Goal: Communication & Community: Answer question/provide support

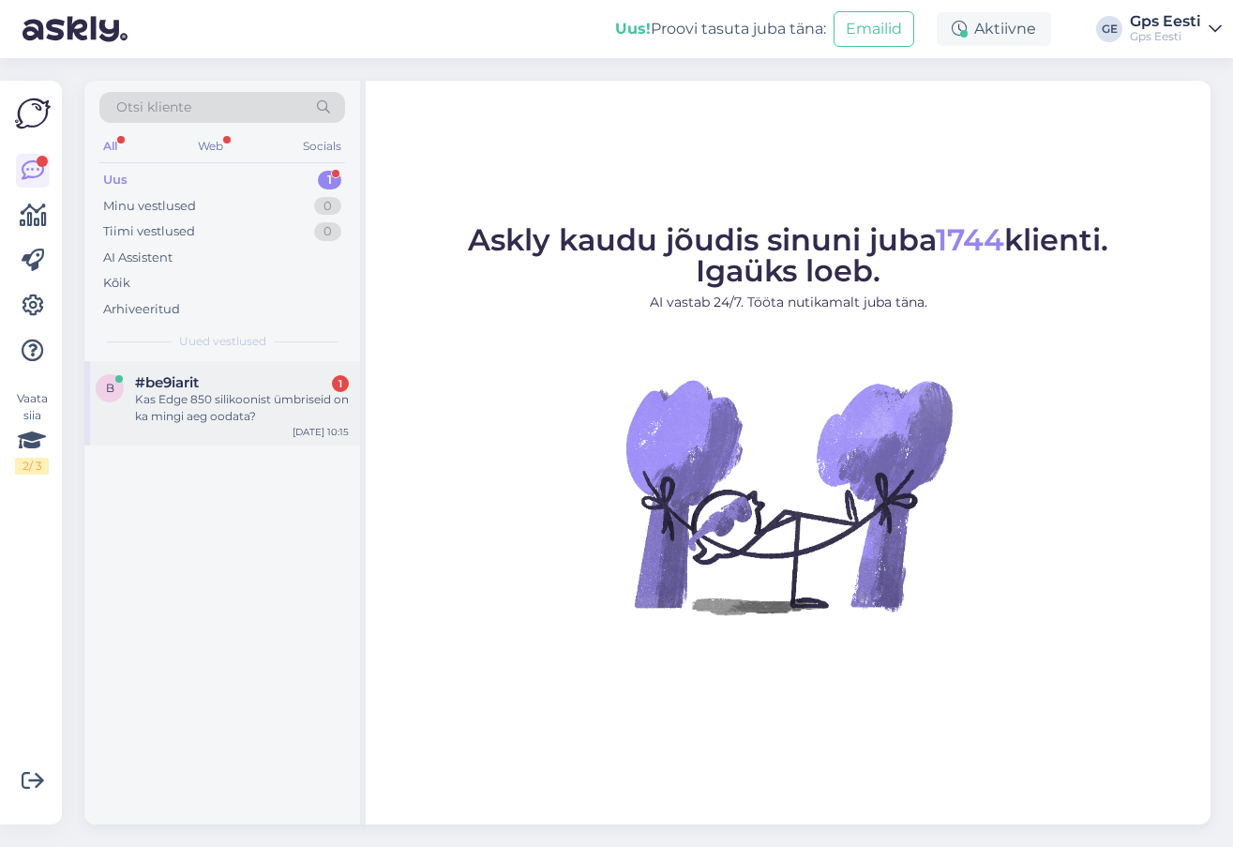
click at [211, 424] on div "Kas Edge 850 silikoonist ümbriseid on ka mingi aeg oodata?" at bounding box center [242, 408] width 214 height 34
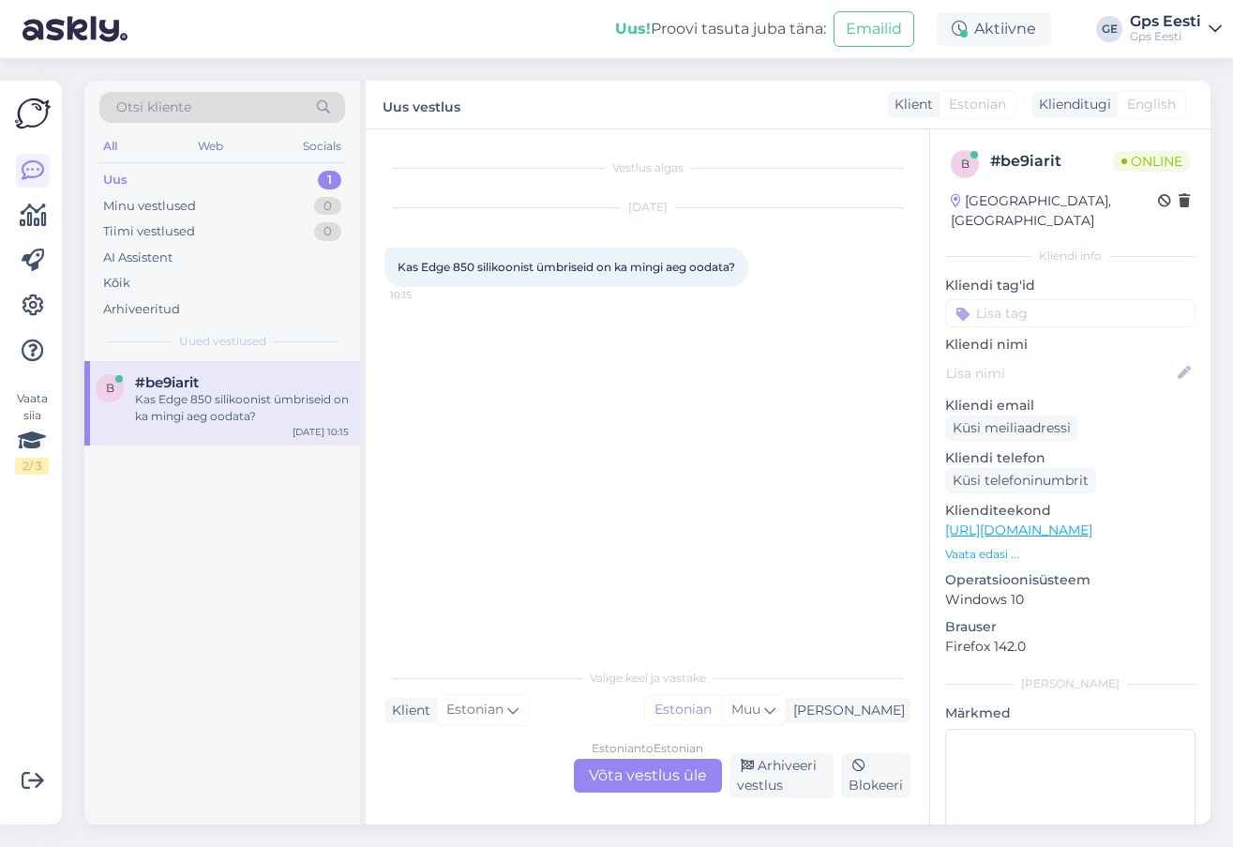
click at [625, 773] on div "Estonian to Estonian Võta vestlus üle" at bounding box center [648, 776] width 148 height 34
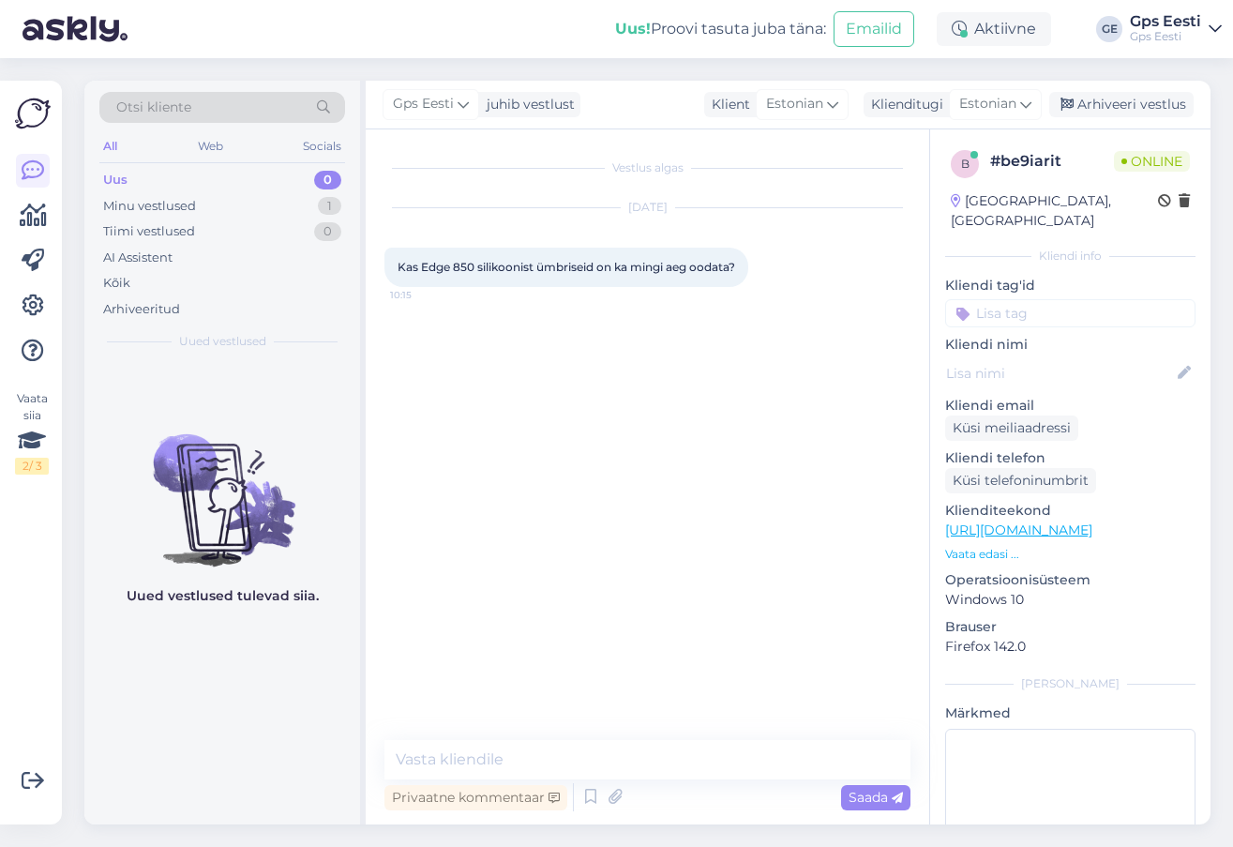
click at [1022, 521] on link "[URL][DOMAIN_NAME]" at bounding box center [1018, 529] width 147 height 17
click at [647, 762] on textarea at bounding box center [647, 759] width 526 height 39
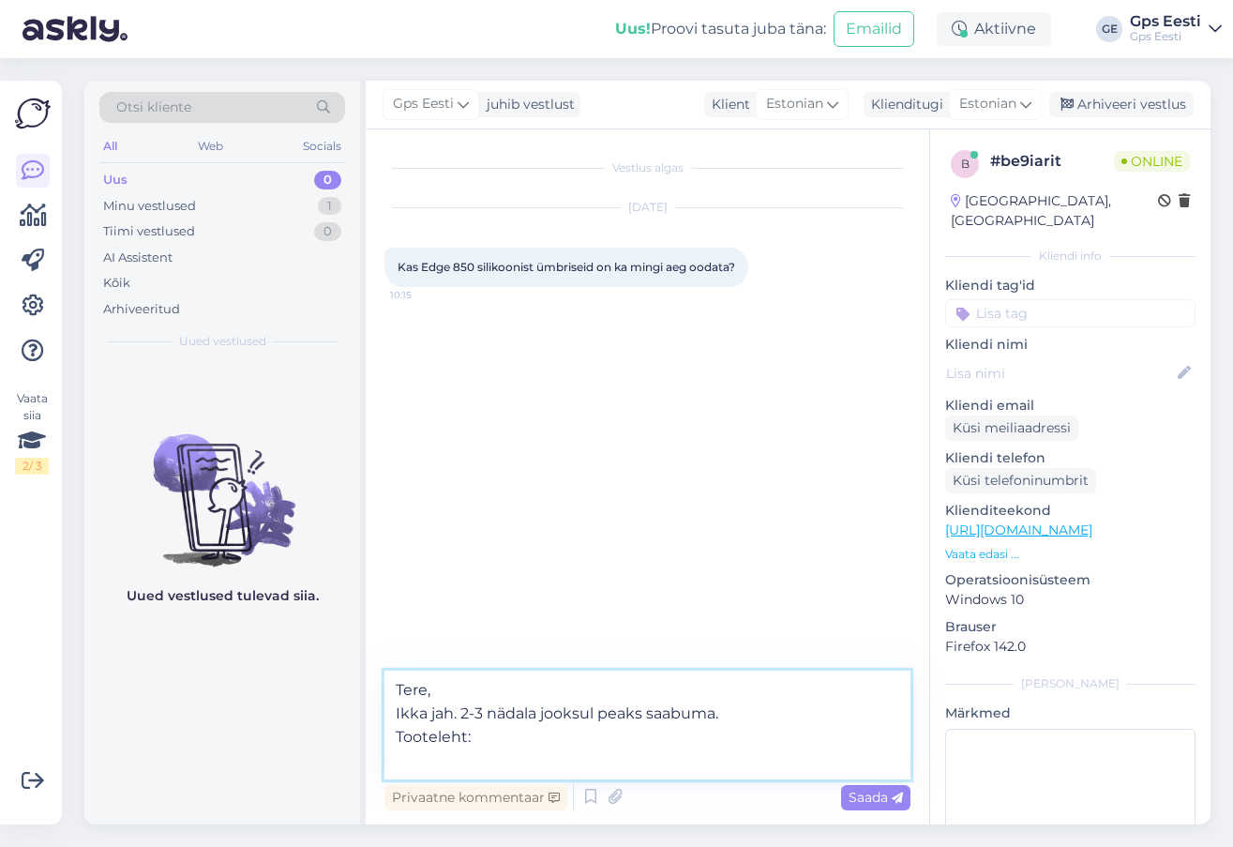
paste textarea "[URL][DOMAIN_NAME]"
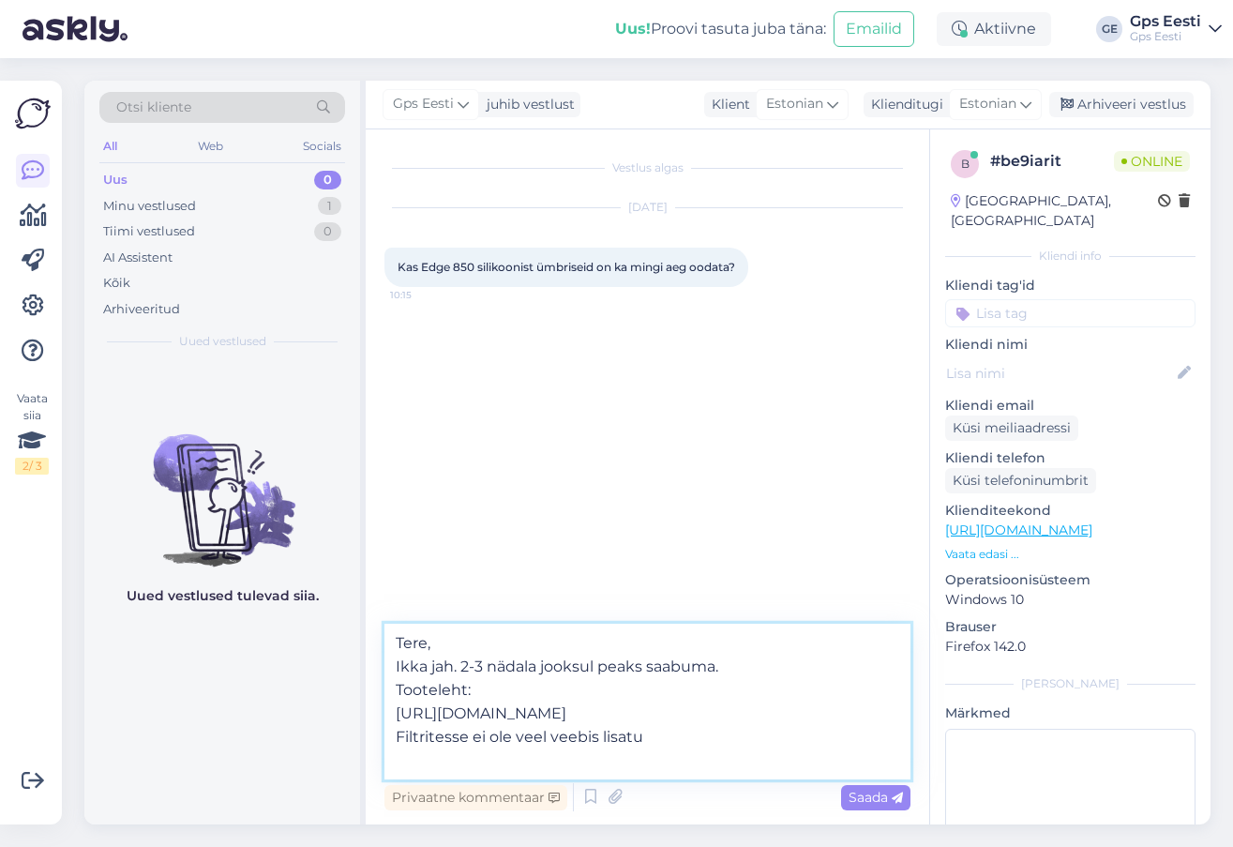
type textarea "Tere, Ikka jah. 2-3 nädala jooksul peaks saabuma. Tooteleht: [URL][DOMAIN_NAME]…"
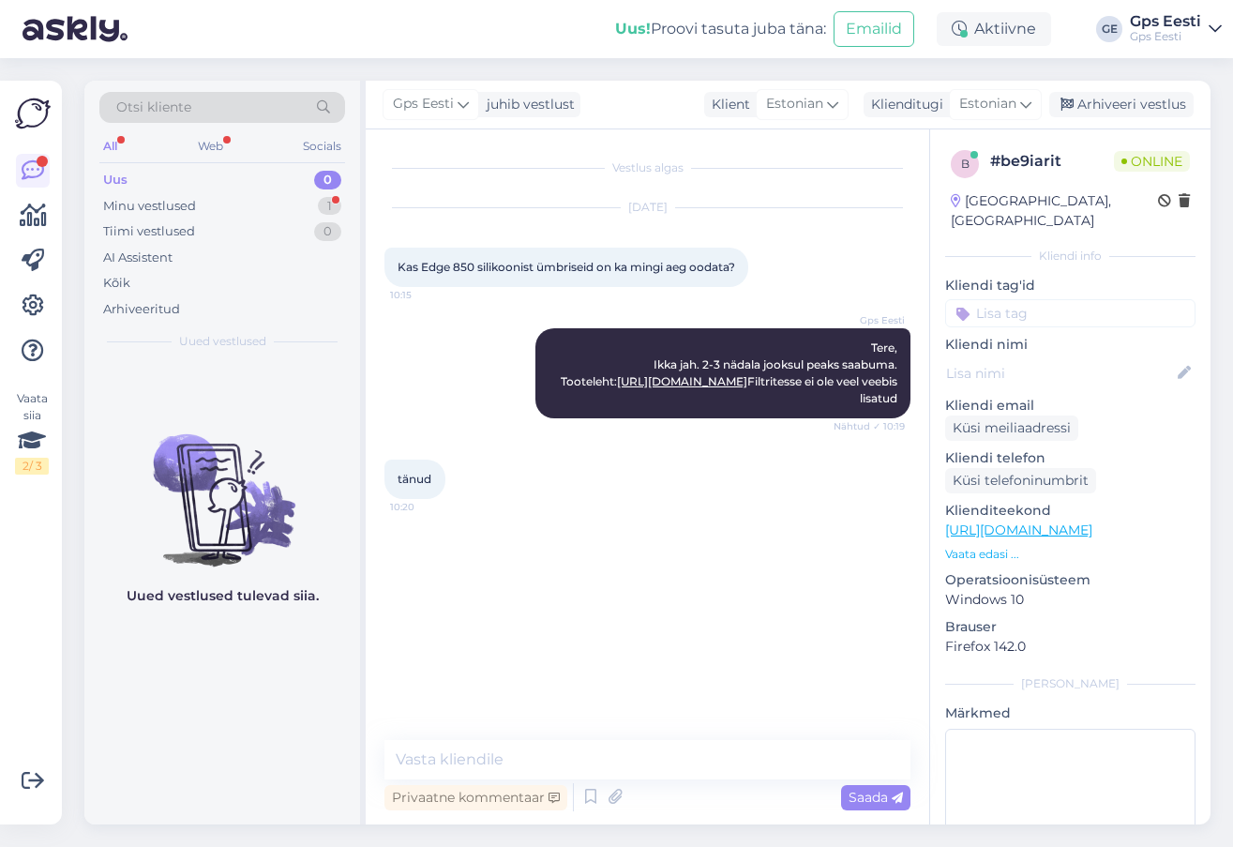
click at [581, 685] on div "Vestlus algas [DATE] Kas Edge 850 silikoonist ümbriseid on ka mingi aeg oodata?…" at bounding box center [655, 435] width 543 height 575
click at [705, 615] on div "Vestlus algas [DATE] Kas Edge 850 silikoonist ümbriseid on ka mingi aeg oodata?…" at bounding box center [655, 435] width 543 height 575
click at [151, 202] on div "Minu vestlused" at bounding box center [149, 206] width 93 height 19
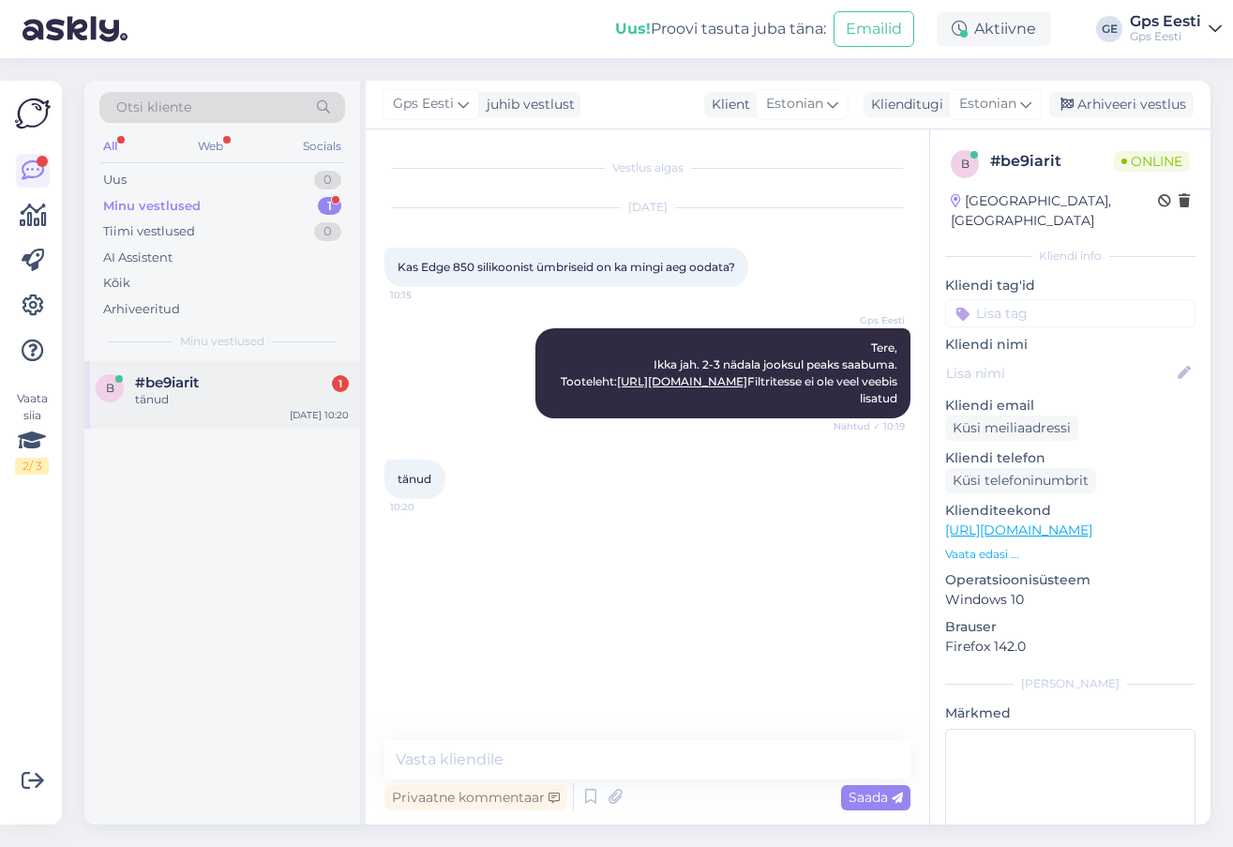
click at [194, 391] on div "tänud" at bounding box center [242, 399] width 214 height 17
click at [651, 610] on div "Vestlus algas Sep 19 2025 Kas Edge 850 silikoonist ümbriseid on ka mingi aeg oo…" at bounding box center [655, 435] width 543 height 575
click at [747, 388] on link "https://www.gpseesti.ee/sport/treening-lisad/silikoon-umbris-edge-550-850:must" at bounding box center [682, 381] width 130 height 14
click at [1124, 98] on div "Arhiveeri vestlus" at bounding box center [1121, 104] width 144 height 25
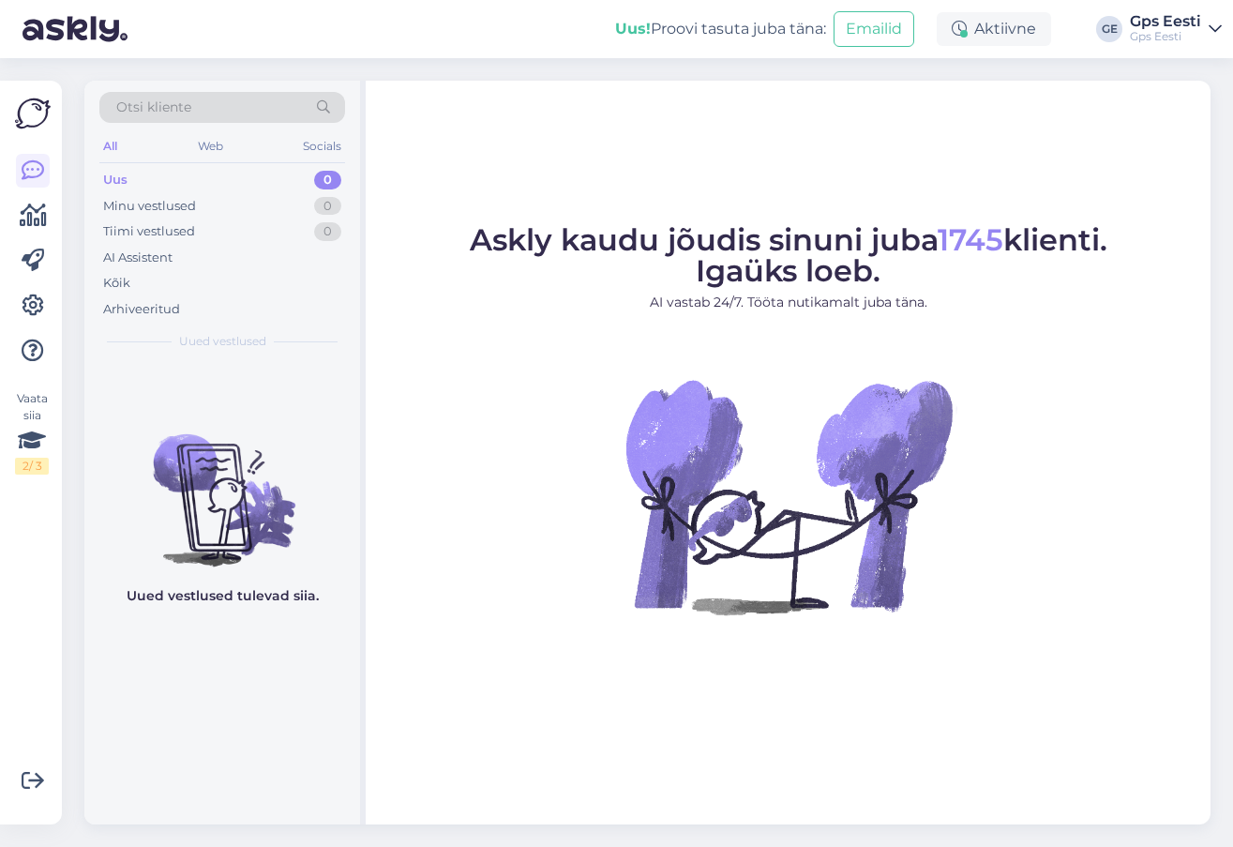
click at [518, 496] on figure "Askly kaudu jõudis sinuni juba 1745 klienti. Igaüks loeb. AI vastab 24/7. Tööta…" at bounding box center [788, 445] width 811 height 440
click at [549, 450] on figure "Askly kaudu jõudis sinuni juba 1745 klienti. Igaüks loeb. AI vastab 24/7. Tööta…" at bounding box center [788, 445] width 811 height 440
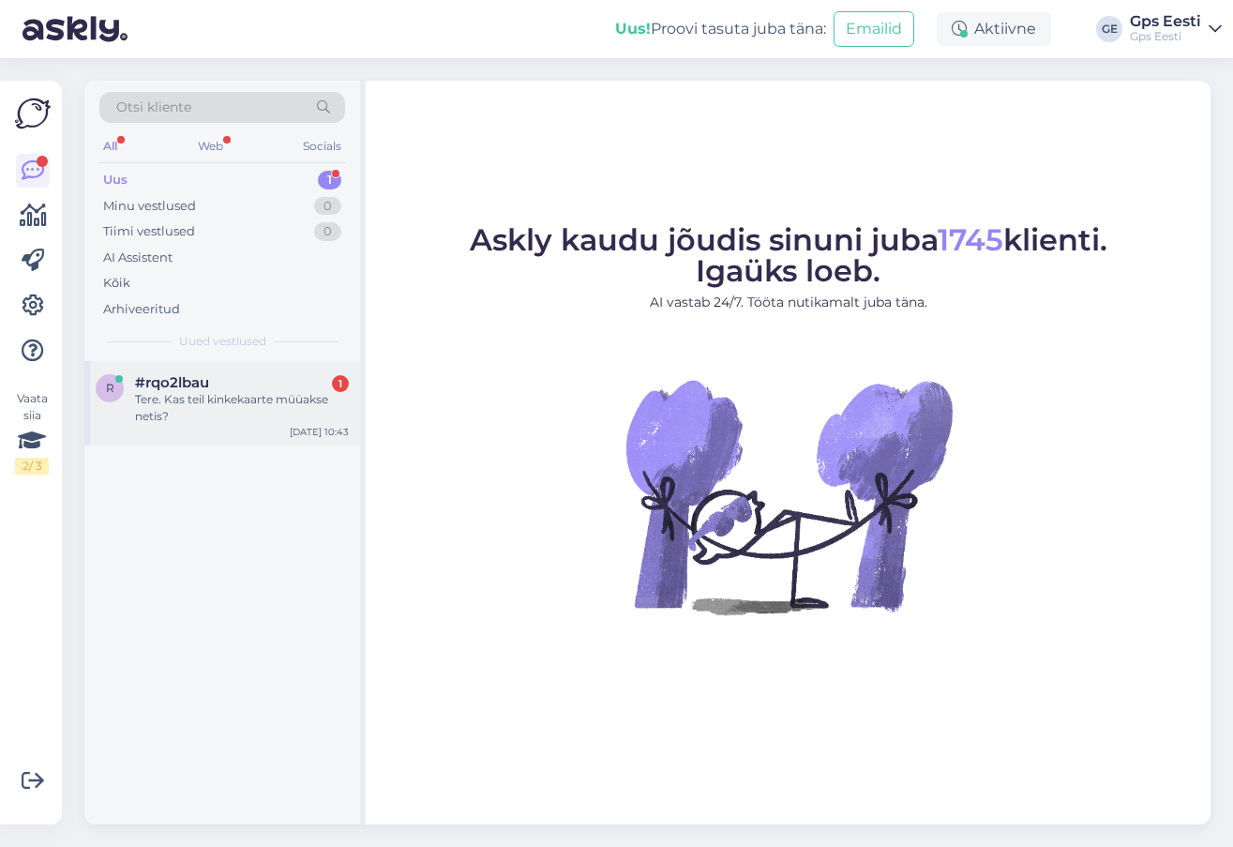
click at [218, 387] on div "#rqo2lbau 1" at bounding box center [242, 382] width 214 height 17
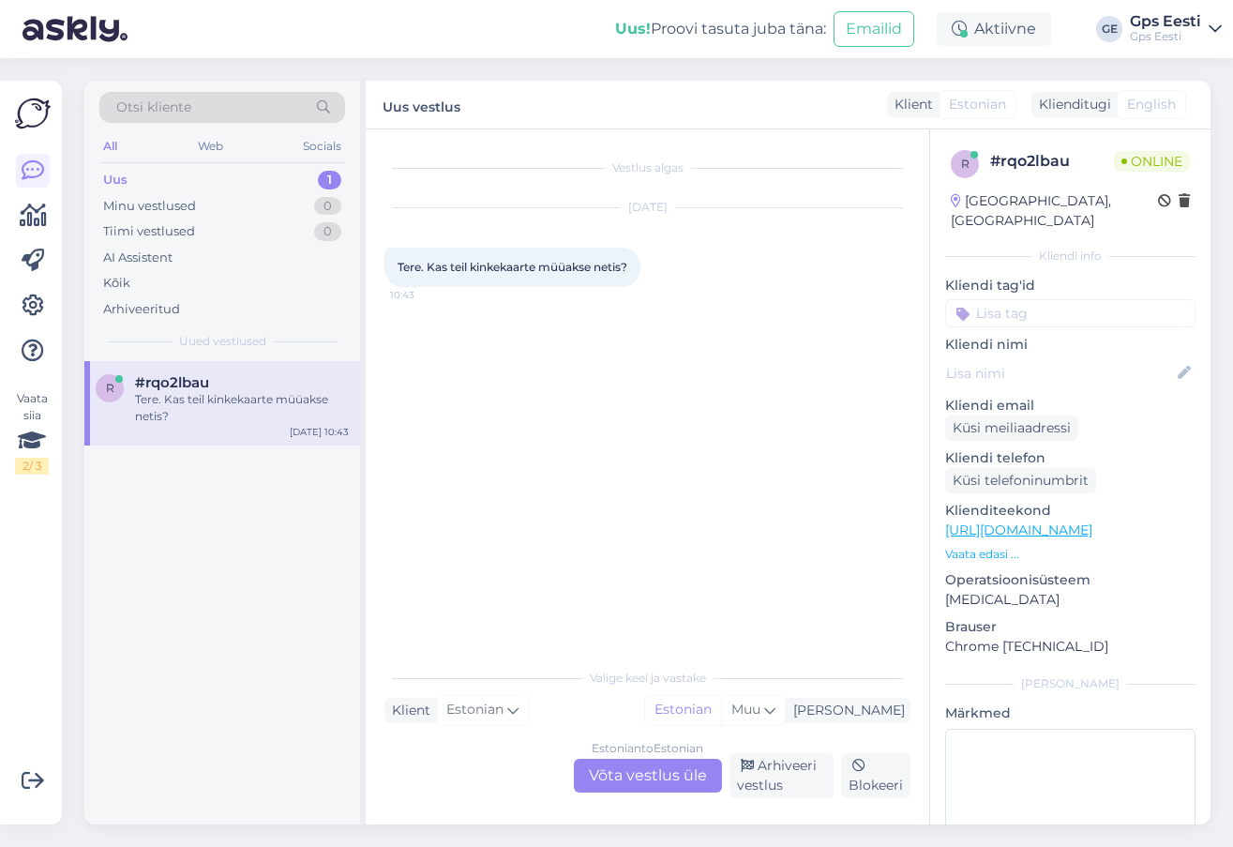
click at [655, 776] on div "Estonian to Estonian Võta vestlus üle" at bounding box center [648, 776] width 148 height 34
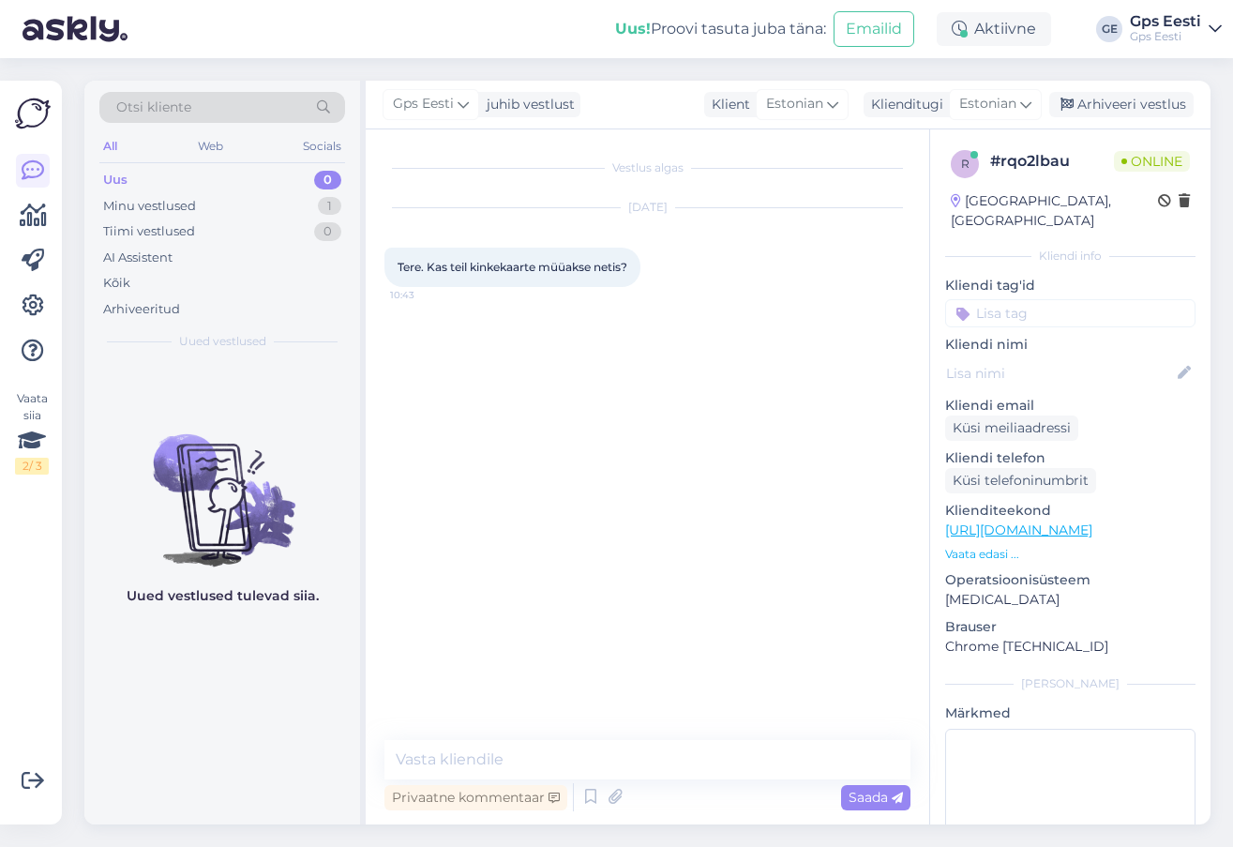
click at [1031, 521] on link "https://www.gpseesti.ee/?utm_source=google&utm_medium=cpc&utm_campaign=search_g…" at bounding box center [1018, 529] width 147 height 17
click at [558, 732] on div "Vestlus algas Sep 19 2025 Tere. Kas teil kinkekaarte müüakse netis? 10:43 Priva…" at bounding box center [648, 476] width 564 height 695
click at [546, 752] on textarea at bounding box center [647, 759] width 526 height 39
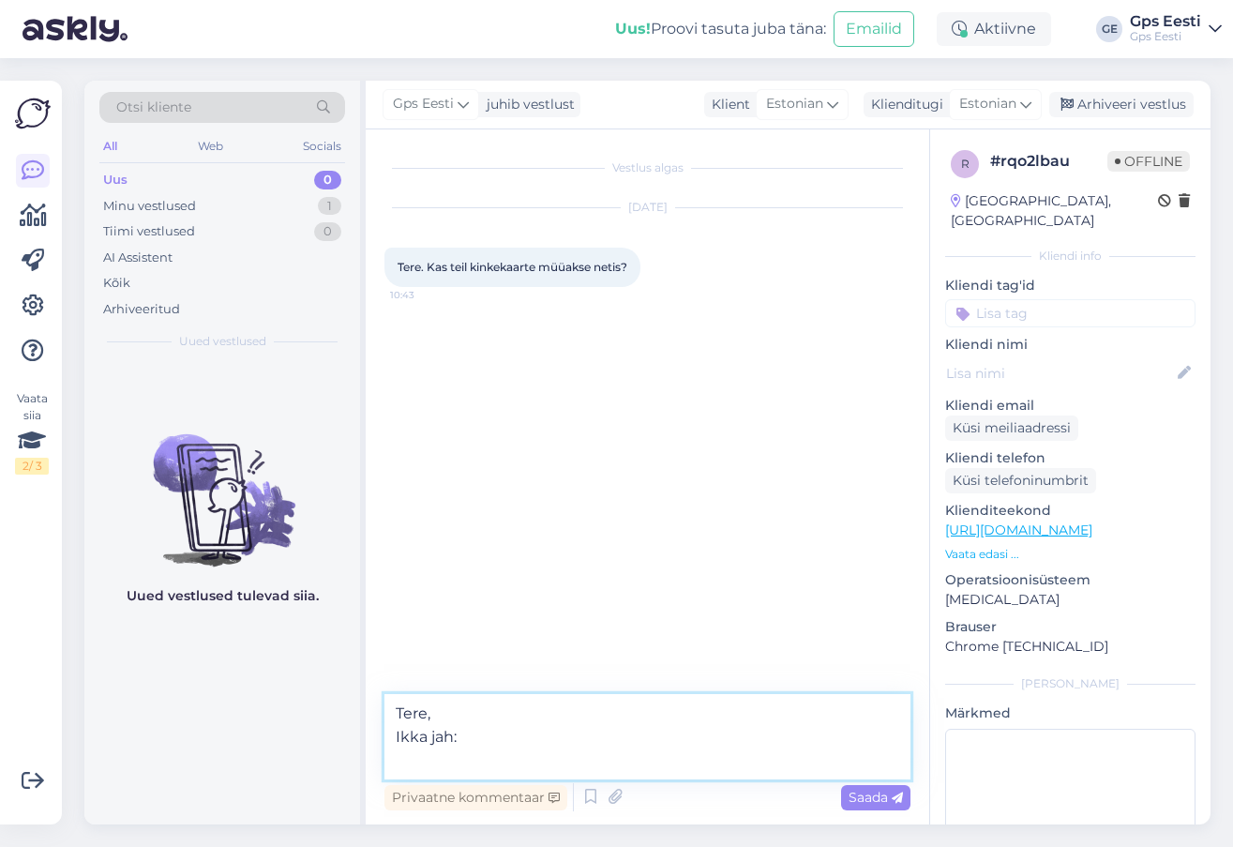
paste textarea "https://www.gpseesti.ee/kinkekaart:20eur"
drag, startPoint x: 658, startPoint y: 733, endPoint x: 891, endPoint y: 754, distance: 233.5
click at [891, 754] on textarea "Tere, Ikka jah: https://www.gpseesti.ee/kinkekaart:20eur K" at bounding box center [647, 724] width 526 height 109
click at [794, 718] on textarea "Tere, Ikka jah: https://www.gpseesti.ee/kinkekaart:20eur K" at bounding box center [647, 724] width 526 height 109
click at [724, 735] on textarea "Tere, Ikka jah: https://www.gpseesti.ee/kinkekaart:20eur K" at bounding box center [647, 724] width 526 height 109
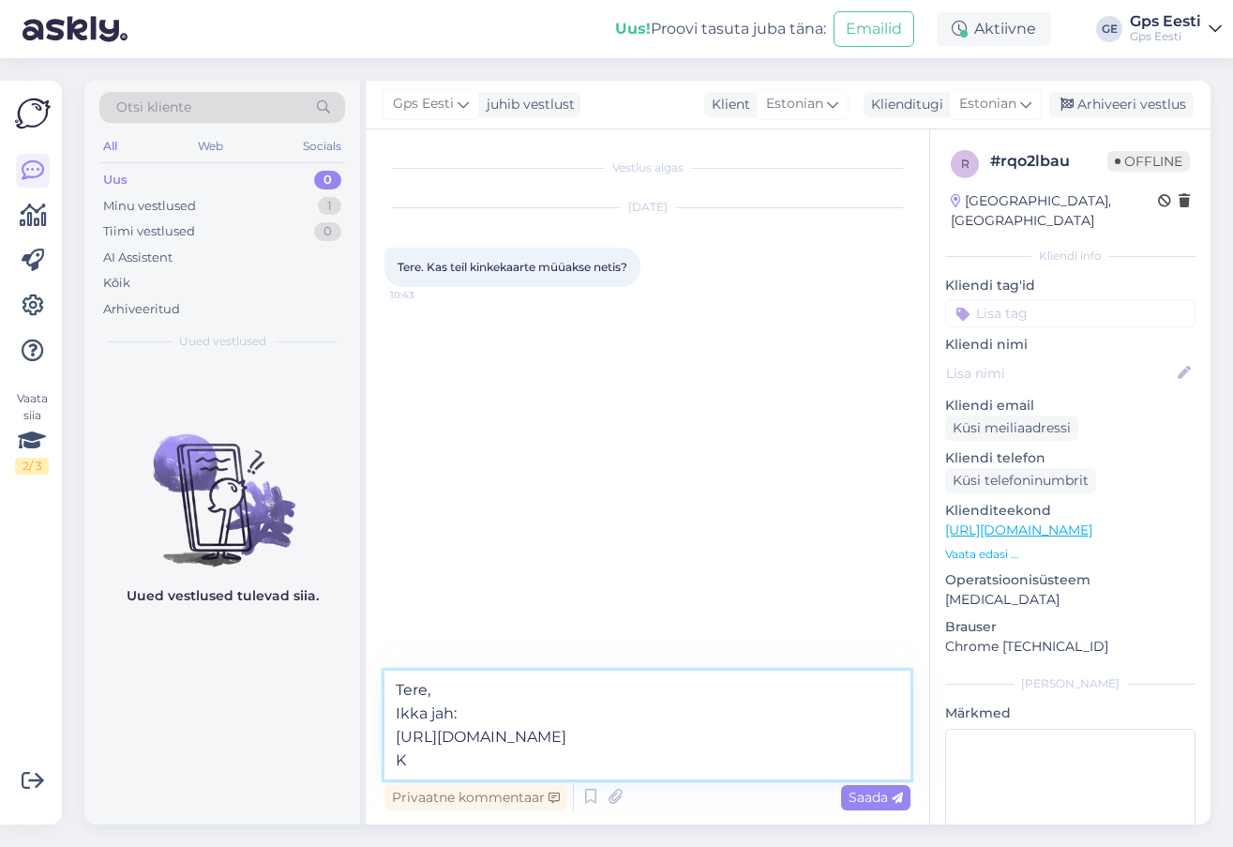
click at [467, 764] on textarea "Tere, Ikka jah: https://www.gpseesti.ee/kinkekaart K" at bounding box center [647, 724] width 526 height 109
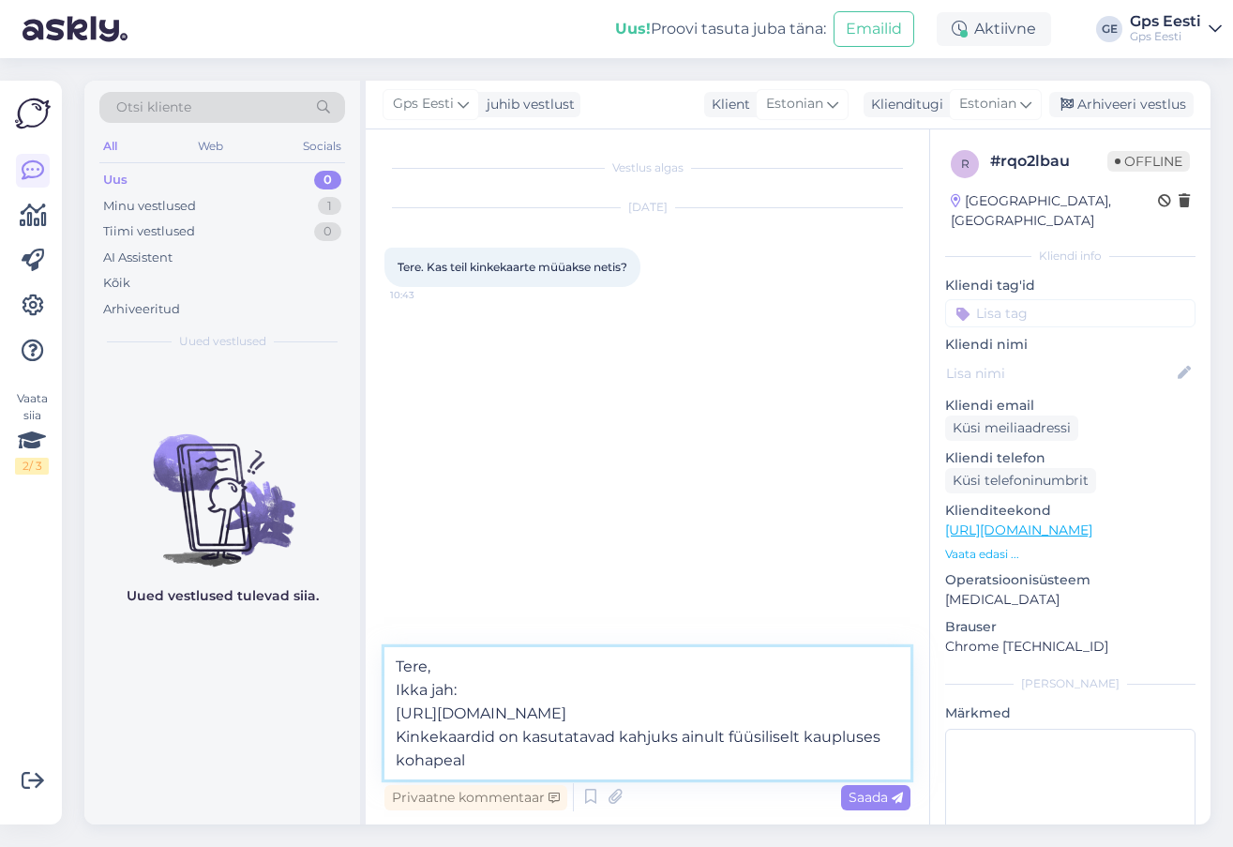
type textarea "Tere, Ikka jah: https://www.gpseesti.ee/kinkekaart Kinkekaardid on kasutatavad …"
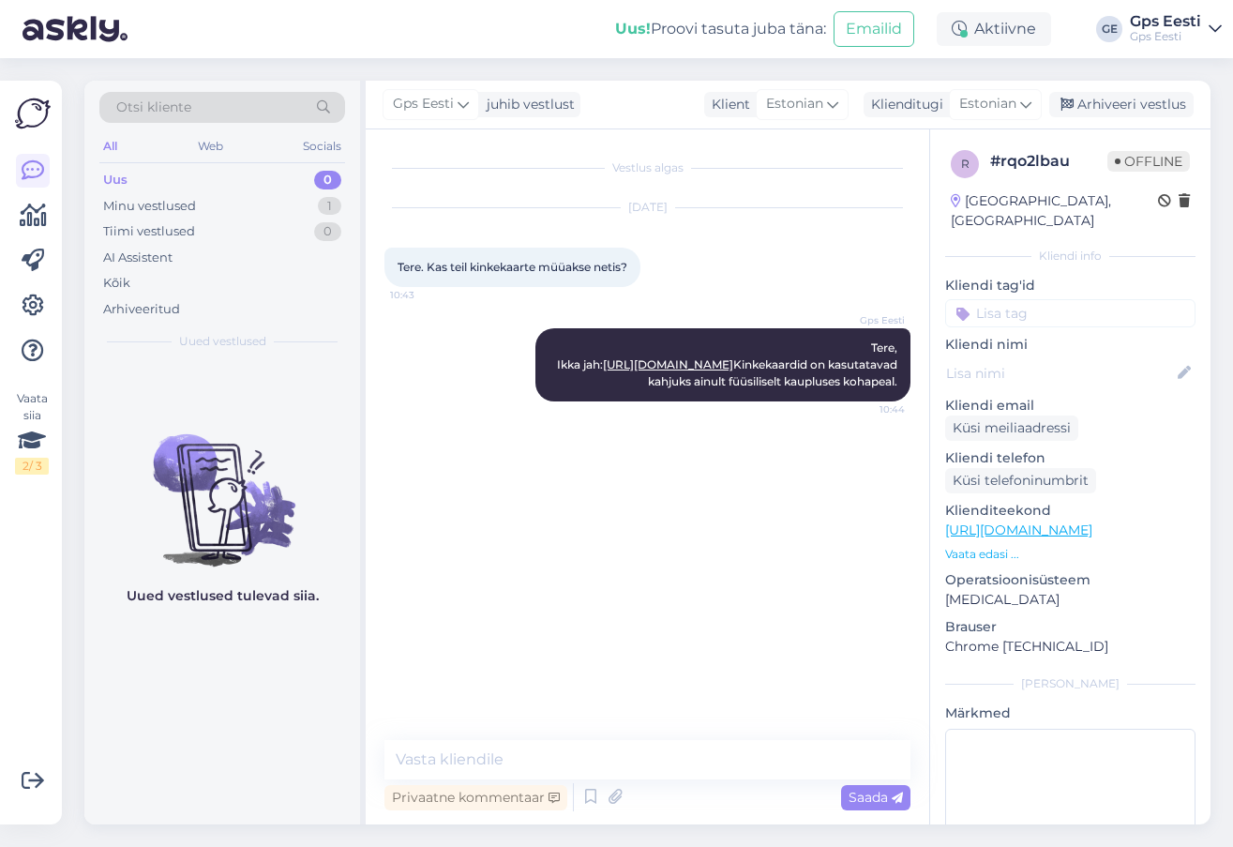
click at [685, 640] on div "Vestlus algas Sep 19 2025 Tere. Kas teil kinkekaarte müüakse netis? 10:43 Gps E…" at bounding box center [655, 435] width 543 height 575
click at [1156, 101] on div "Arhiveeri vestlus" at bounding box center [1121, 104] width 144 height 25
